Goal: Information Seeking & Learning: Compare options

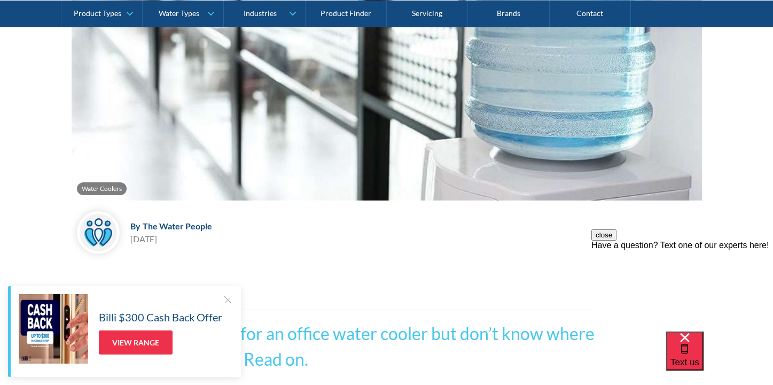
scroll to position [180, 0]
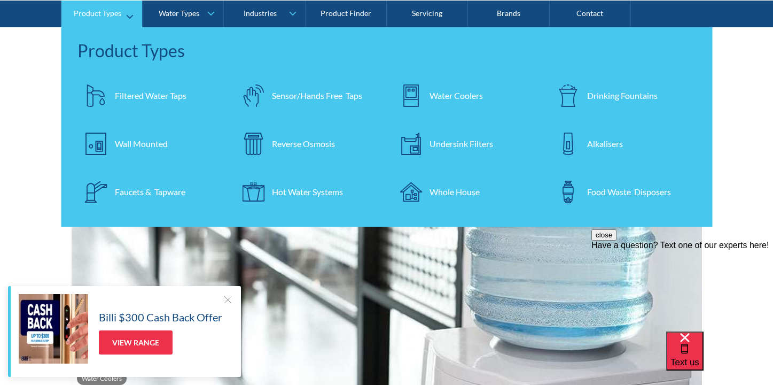
click at [447, 94] on div "Water Coolers" at bounding box center [456, 95] width 53 height 13
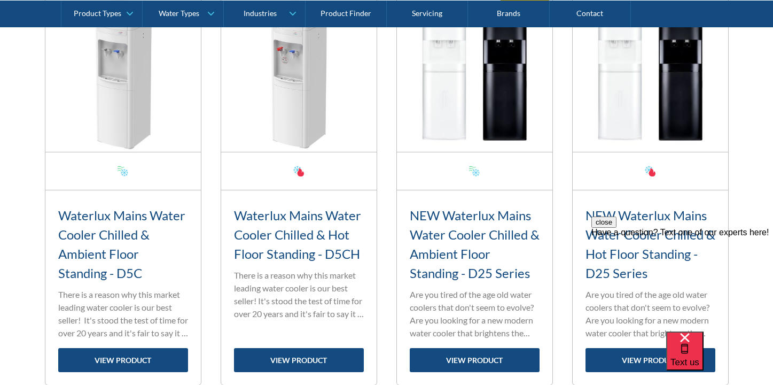
scroll to position [455, 0]
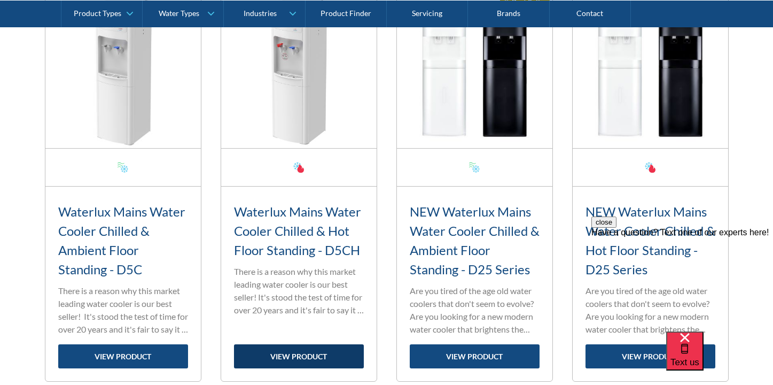
click at [298, 357] on link "view product" at bounding box center [299, 356] width 130 height 24
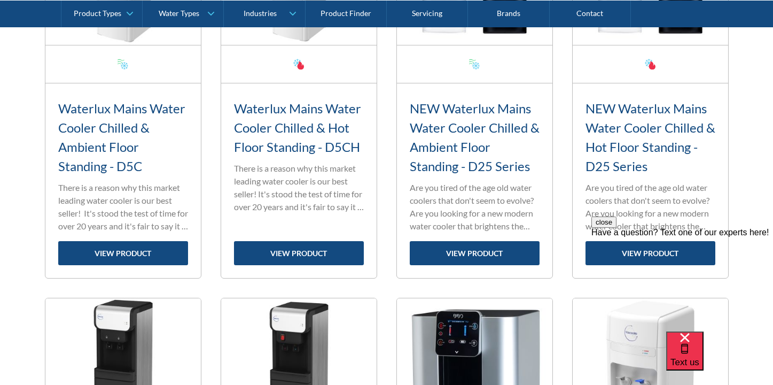
scroll to position [592, 0]
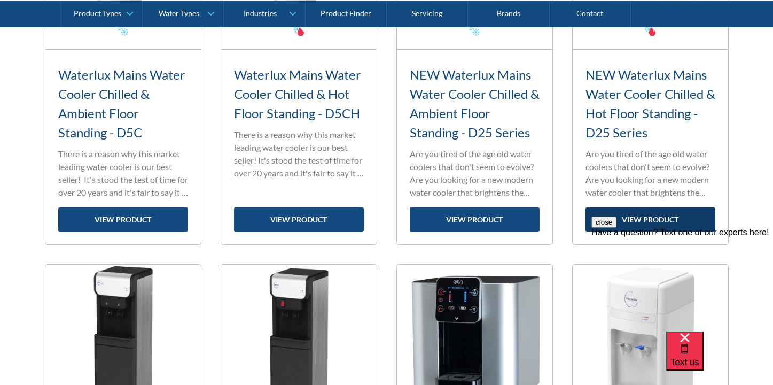
click at [632, 214] on link "view product" at bounding box center [651, 219] width 130 height 24
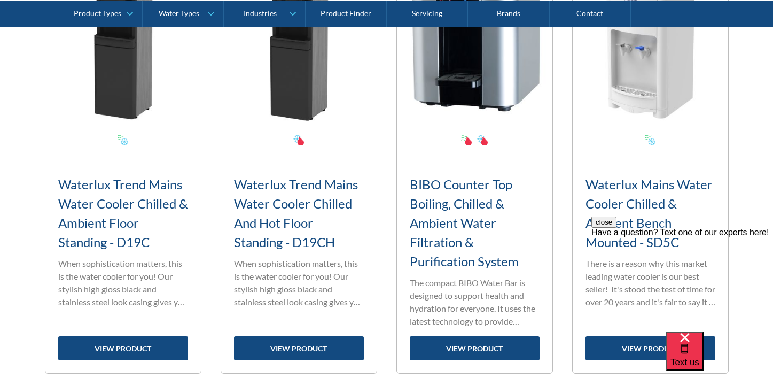
scroll to position [892, 0]
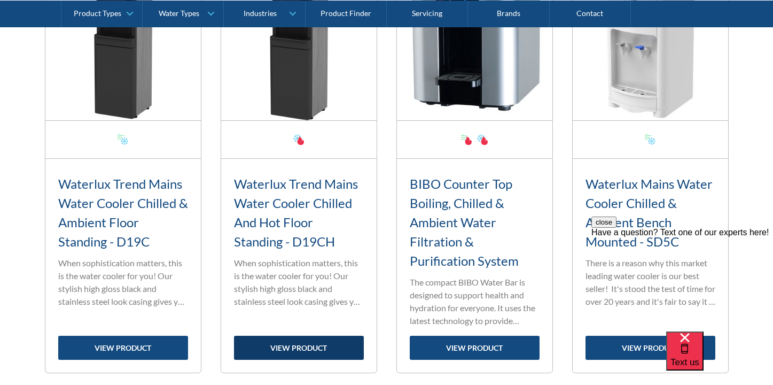
click at [278, 348] on link "view product" at bounding box center [299, 348] width 130 height 24
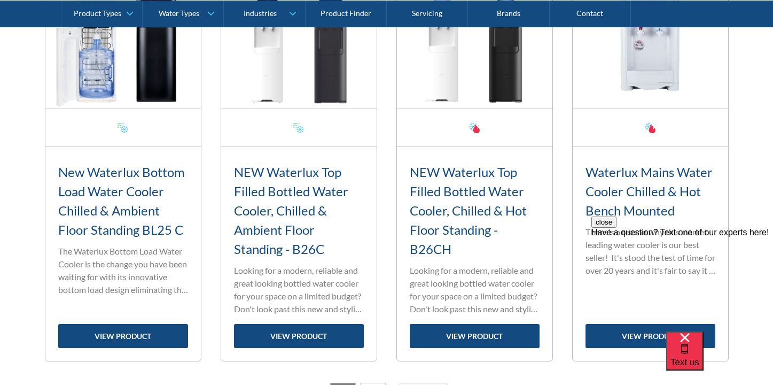
scroll to position [1746, 0]
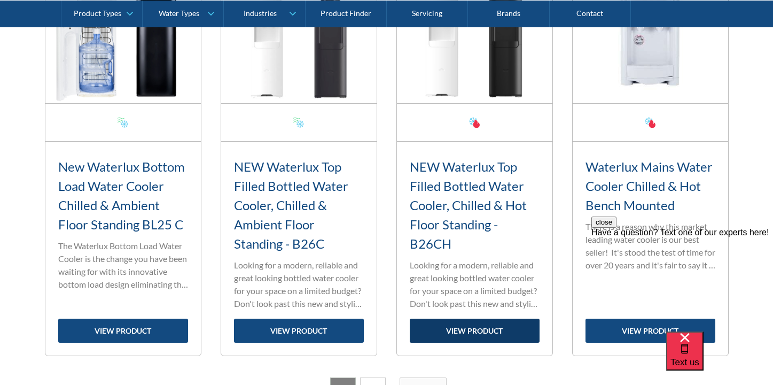
click at [482, 325] on link "view product" at bounding box center [475, 331] width 130 height 24
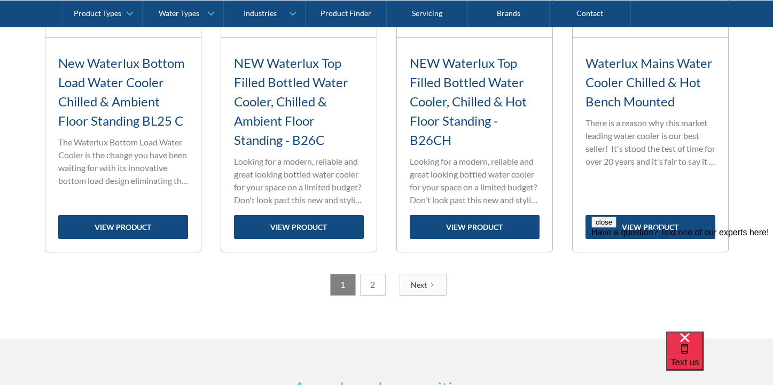
scroll to position [1850, 0]
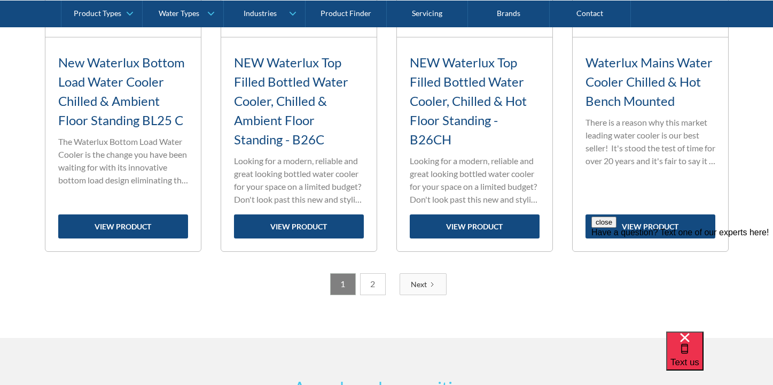
click at [422, 283] on div "Next" at bounding box center [419, 283] width 16 height 11
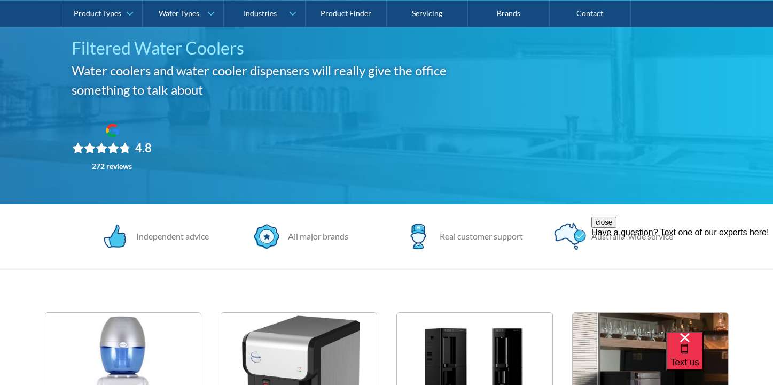
scroll to position [136, 0]
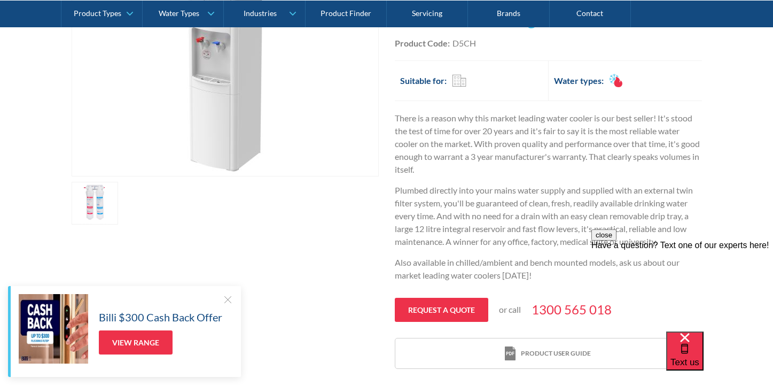
scroll to position [275, 0]
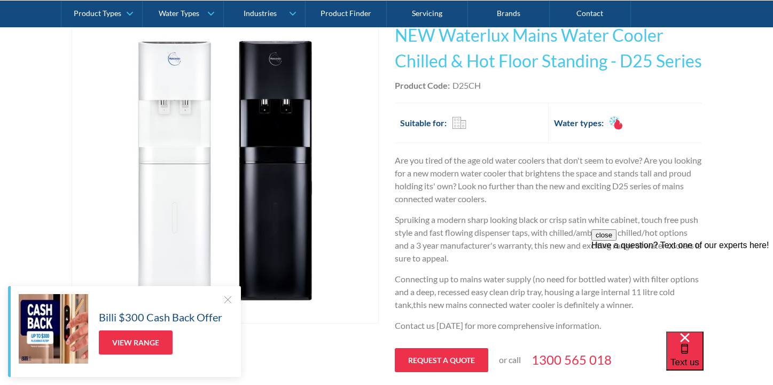
scroll to position [229, 0]
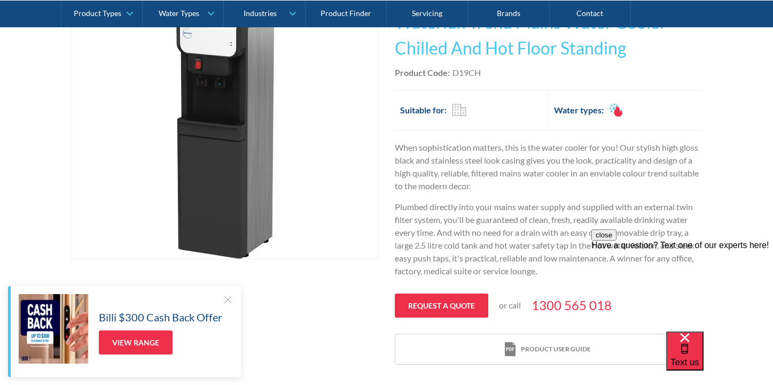
scroll to position [245, 0]
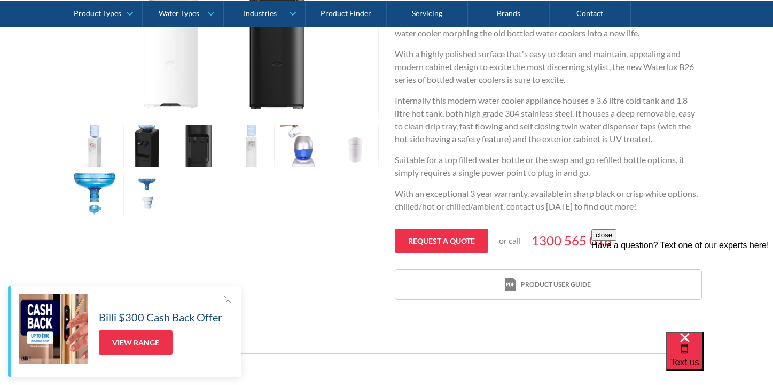
scroll to position [440, 0]
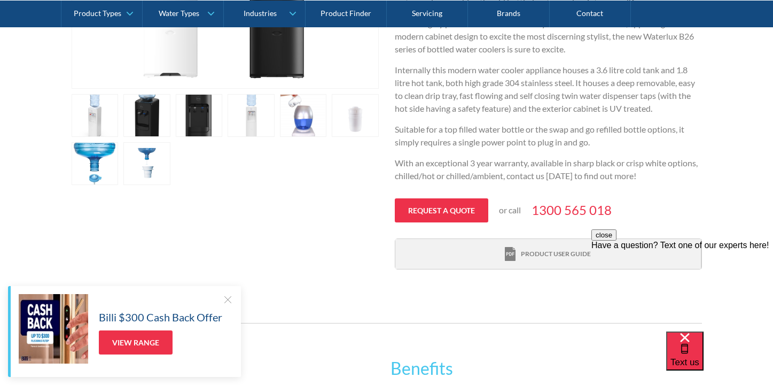
click at [530, 255] on div "Product user guide" at bounding box center [556, 254] width 70 height 10
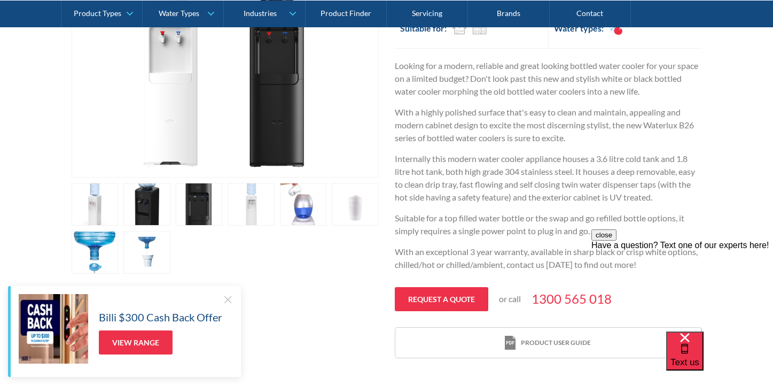
scroll to position [359, 0]
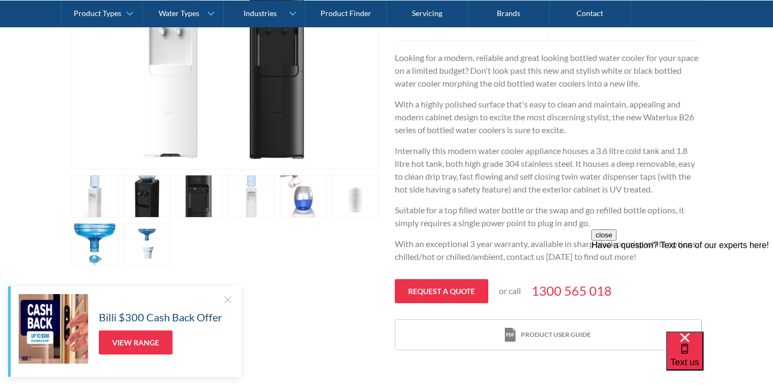
click at [306, 201] on link "open lightbox" at bounding box center [303, 196] width 47 height 43
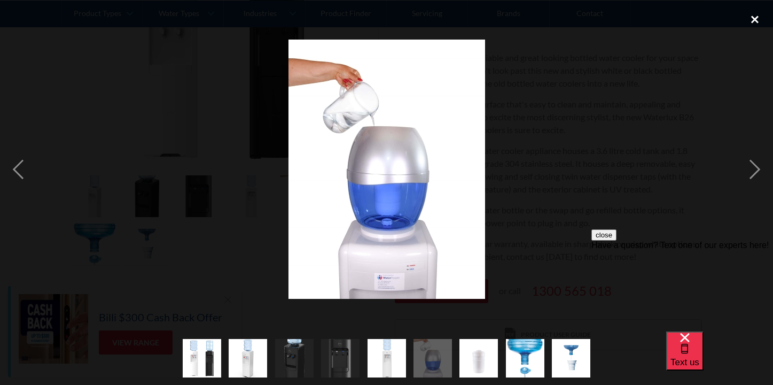
click at [754, 21] on div "close lightbox" at bounding box center [755, 19] width 36 height 24
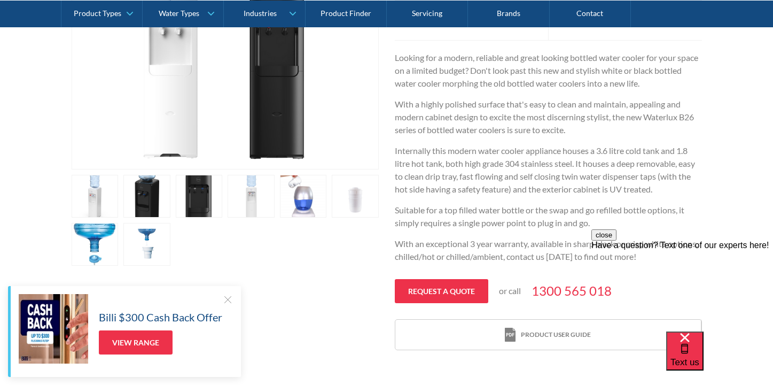
click at [547, 156] on p "Internally this modern water cooler appliance houses a 3.6 litre cold tank and …" at bounding box center [548, 169] width 307 height 51
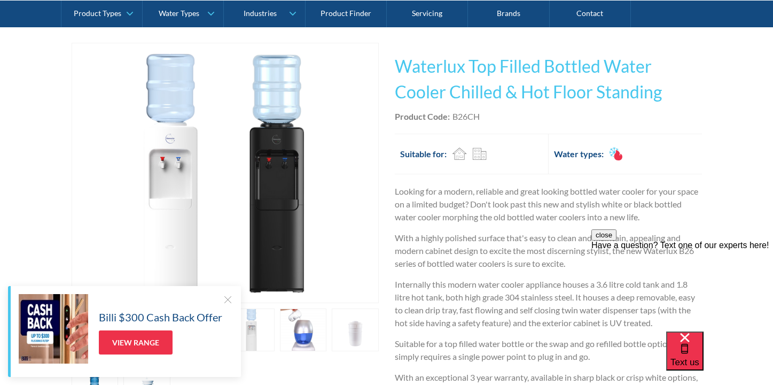
scroll to position [242, 0]
